Goal: Task Accomplishment & Management: Use online tool/utility

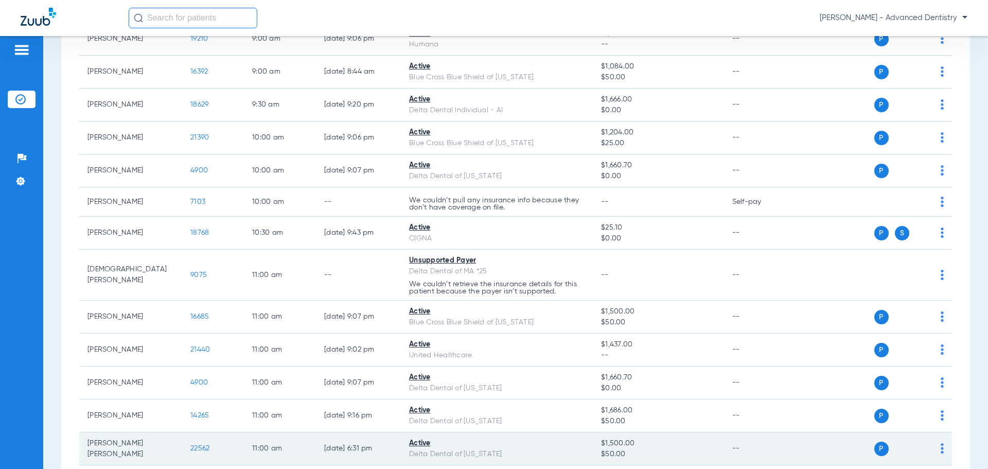
scroll to position [514, 0]
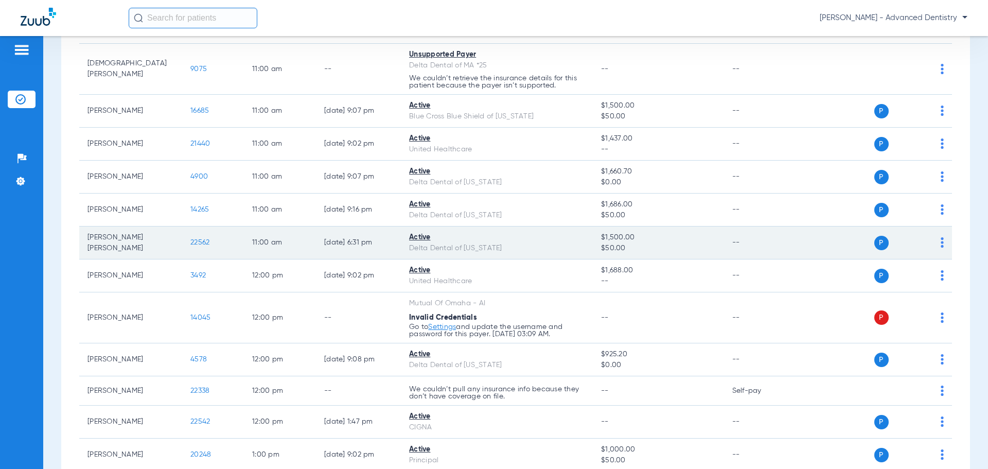
click at [938, 239] on td "P S" at bounding box center [872, 242] width 159 height 33
click at [940, 240] on img at bounding box center [941, 242] width 3 height 10
drag, startPoint x: 806, startPoint y: 240, endPoint x: 798, endPoint y: 241, distance: 7.8
click at [805, 240] on div at bounding box center [494, 234] width 988 height 469
click at [797, 241] on div "P S" at bounding box center [868, 243] width 151 height 14
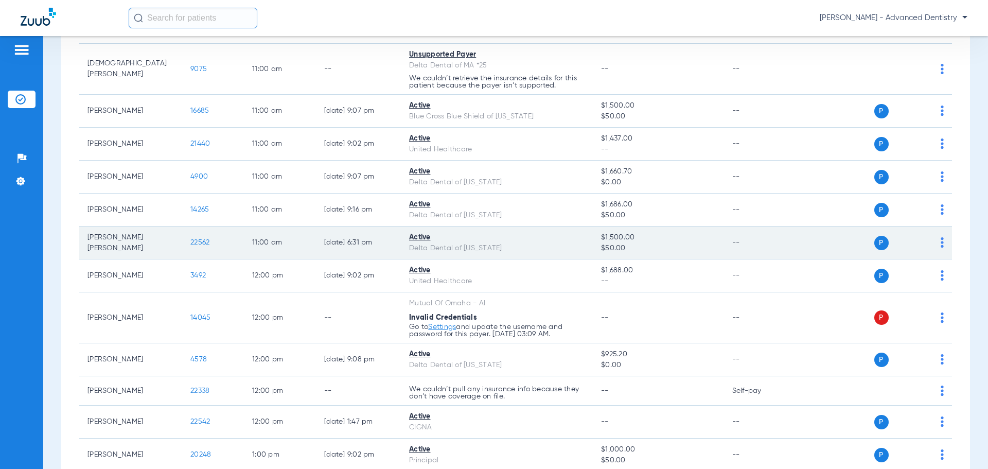
click at [935, 235] on td "P S" at bounding box center [872, 242] width 159 height 33
click at [937, 246] on td "P S" at bounding box center [872, 242] width 159 height 33
click at [940, 241] on img at bounding box center [941, 242] width 3 height 10
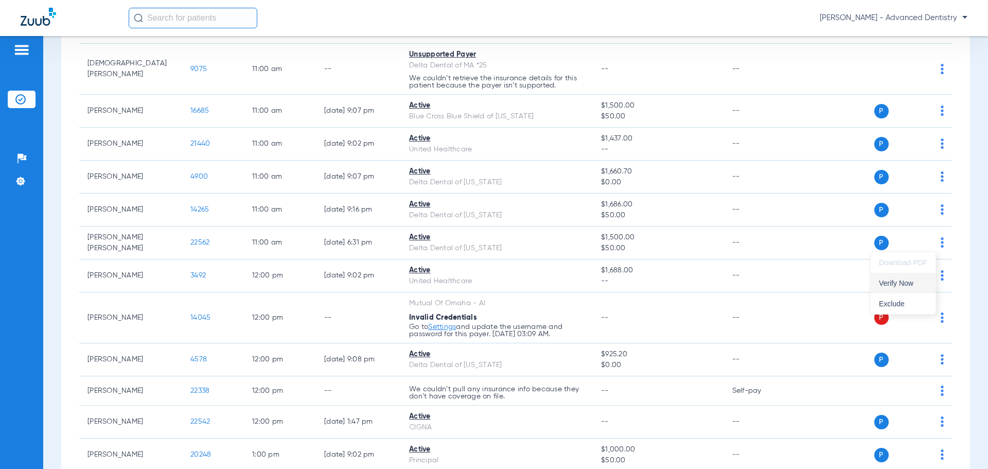
click at [916, 288] on button "Verify Now" at bounding box center [902, 283] width 65 height 21
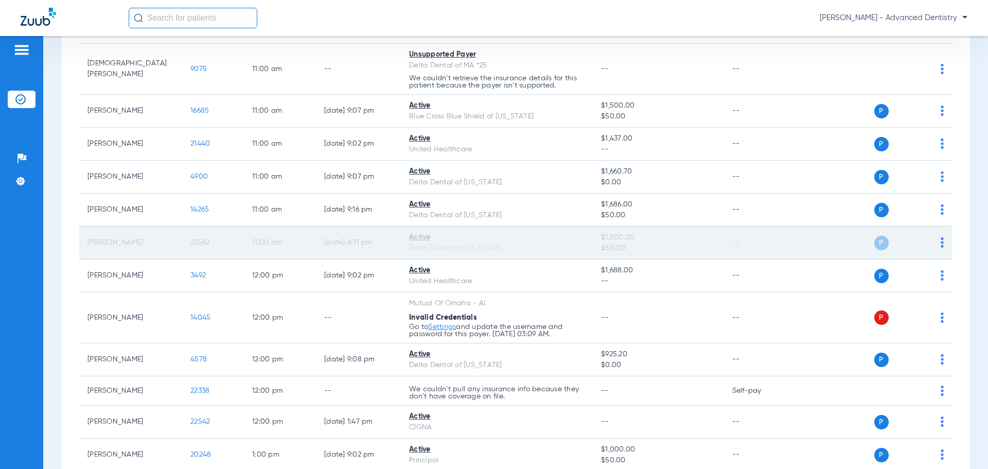
click at [930, 243] on div "P S" at bounding box center [868, 243] width 151 height 14
click at [940, 239] on img at bounding box center [941, 242] width 3 height 10
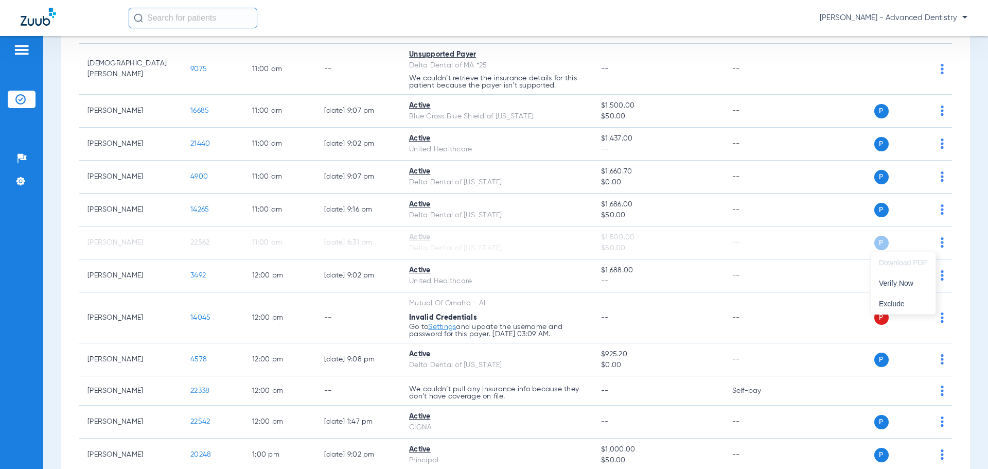
click at [913, 242] on div at bounding box center [494, 234] width 988 height 469
